Goal: Check status

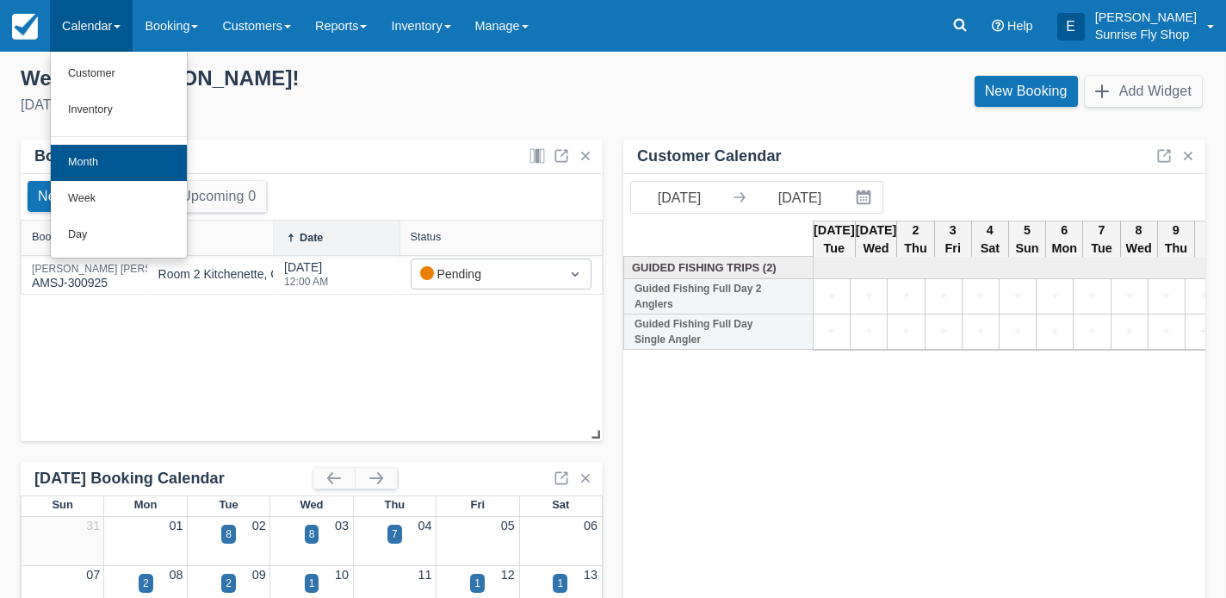
click at [88, 152] on link "Month" at bounding box center [119, 163] width 136 height 36
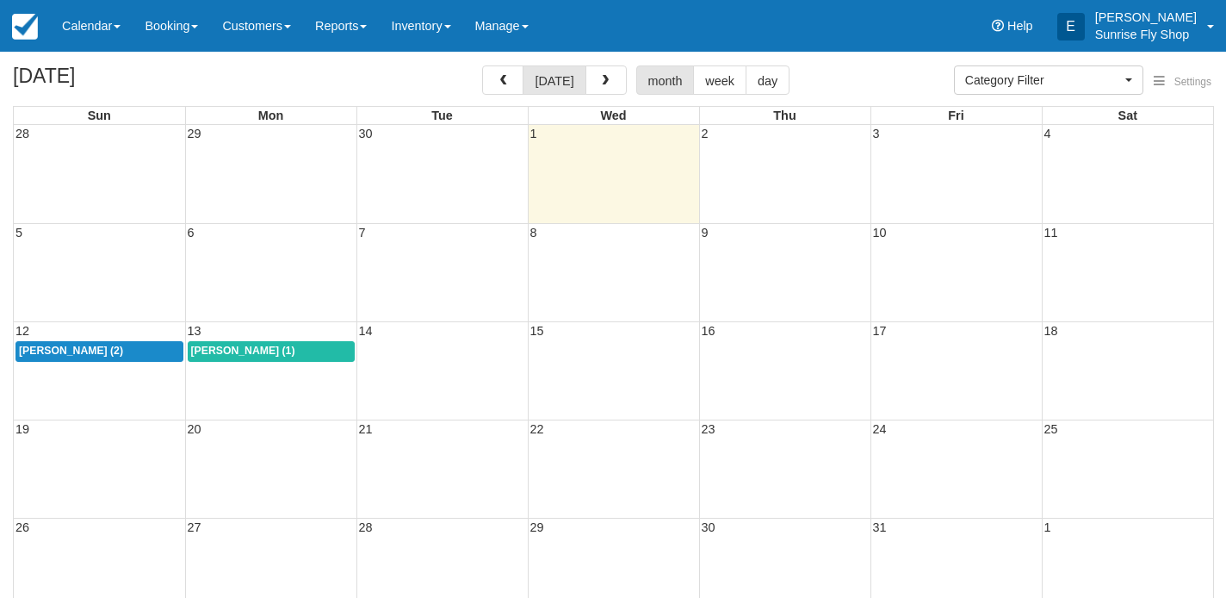
select select
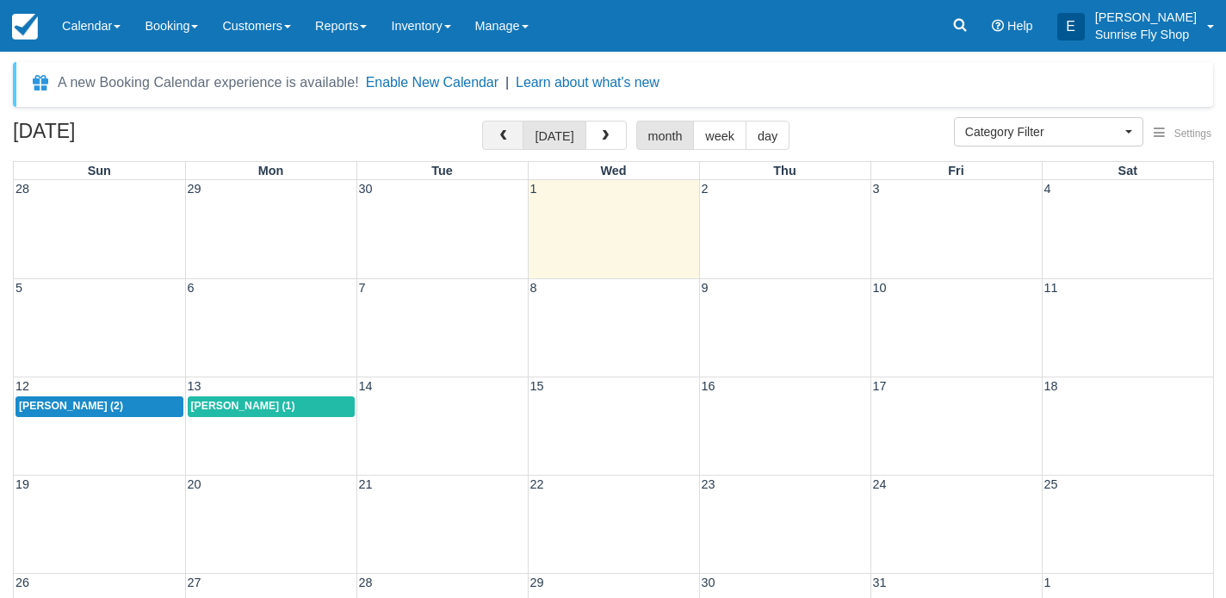
click at [502, 138] on span "button" at bounding box center [503, 136] width 12 height 12
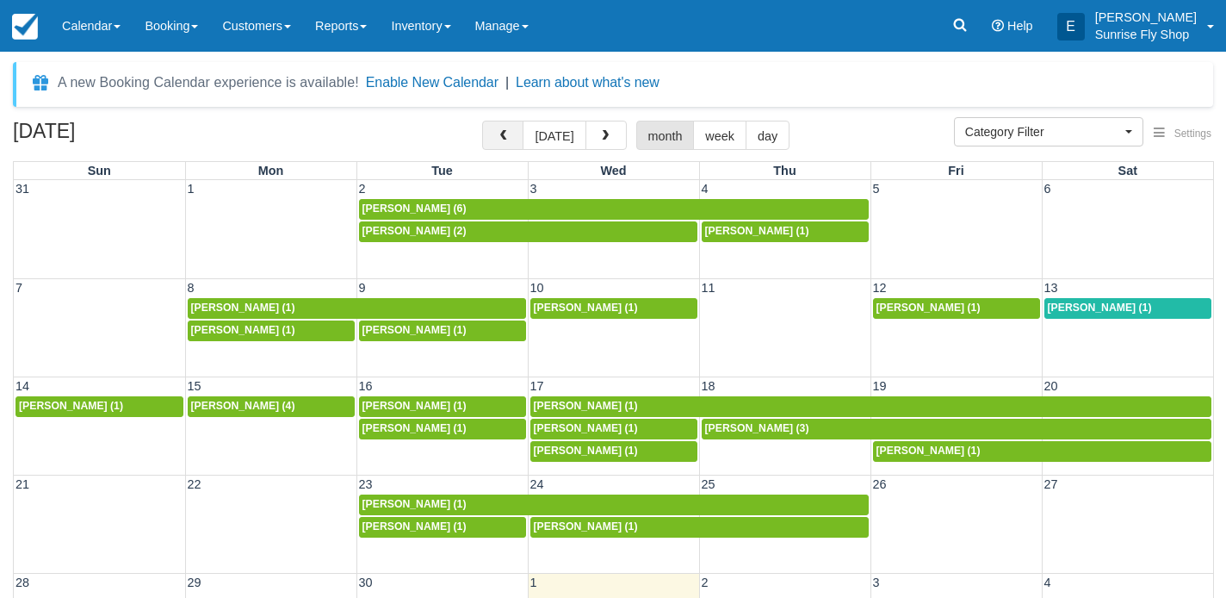
click at [502, 138] on span "button" at bounding box center [503, 136] width 12 height 12
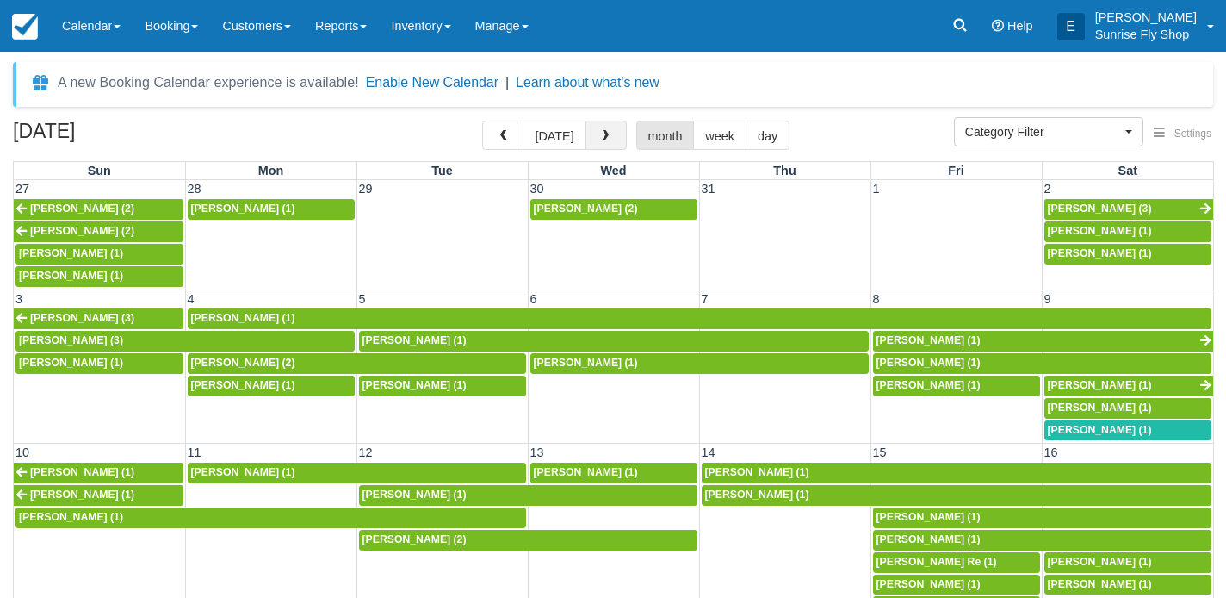
click at [599, 137] on span "button" at bounding box center [605, 136] width 12 height 12
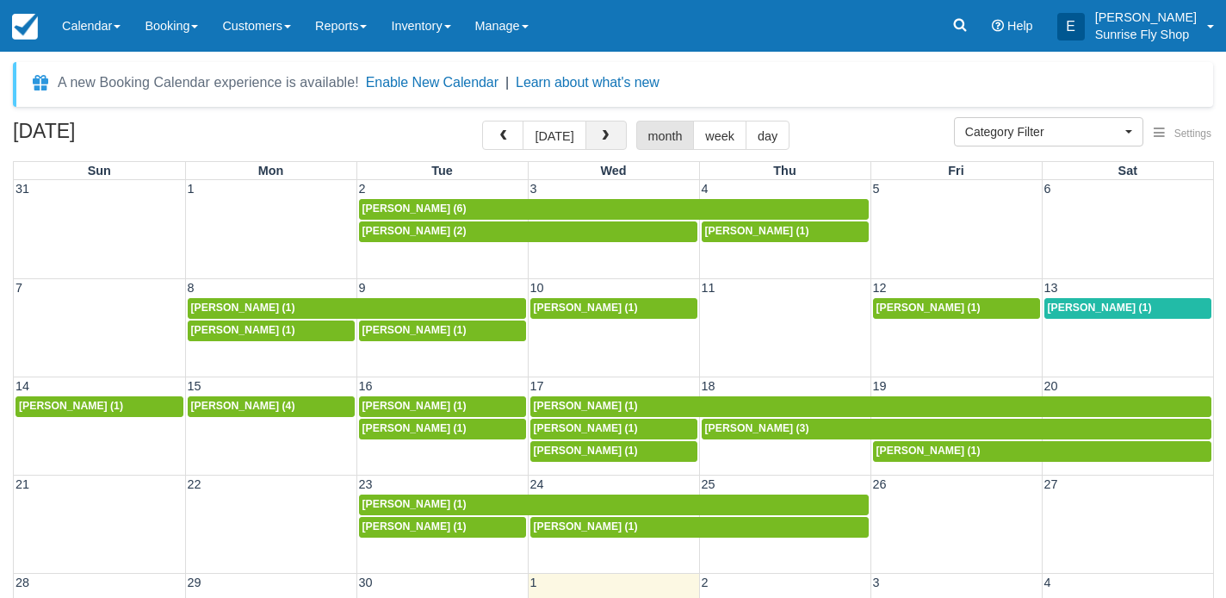
click at [599, 137] on span "button" at bounding box center [605, 136] width 12 height 12
